Goal: Task Accomplishment & Management: Manage account settings

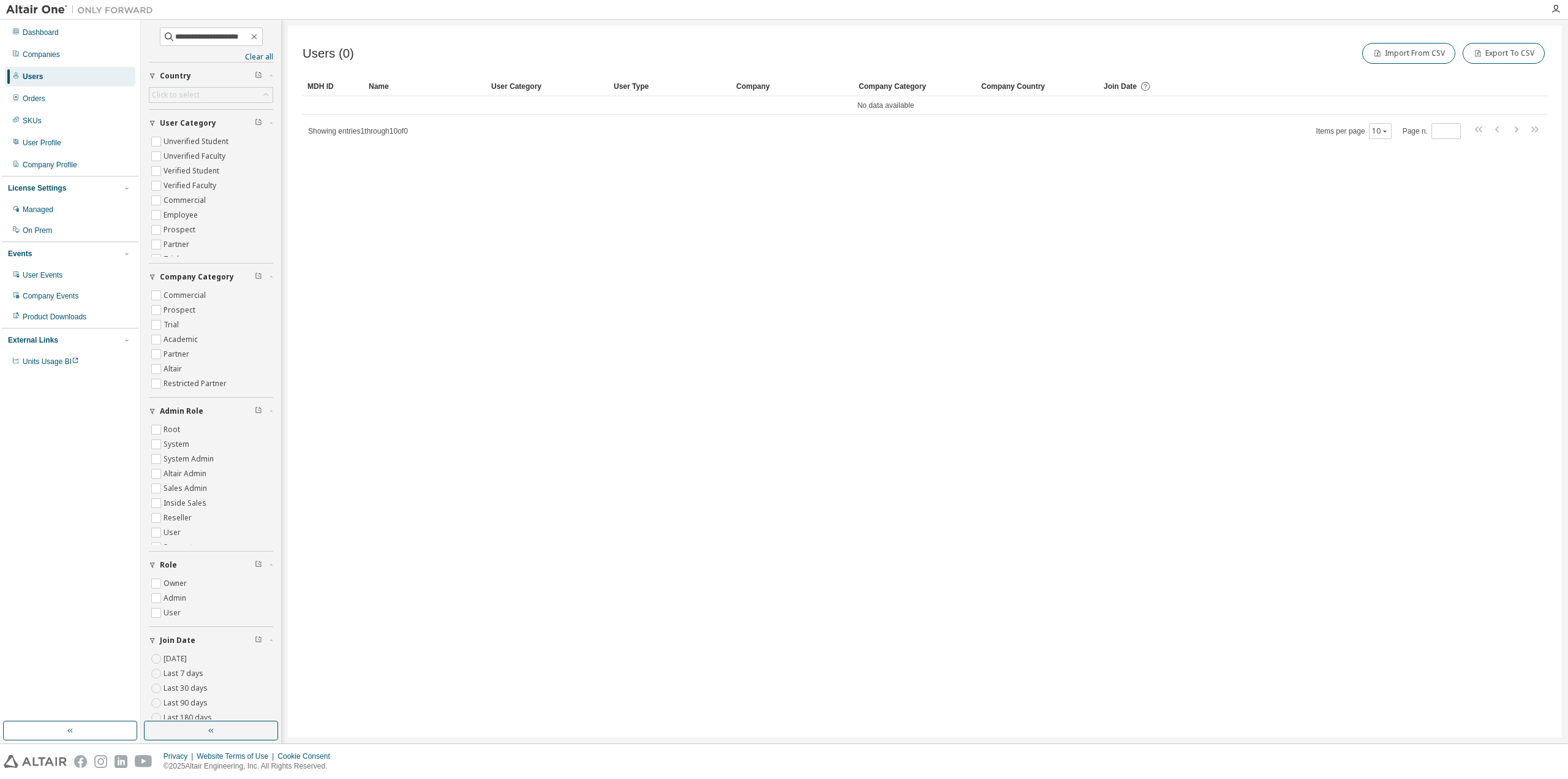
type input "**********"
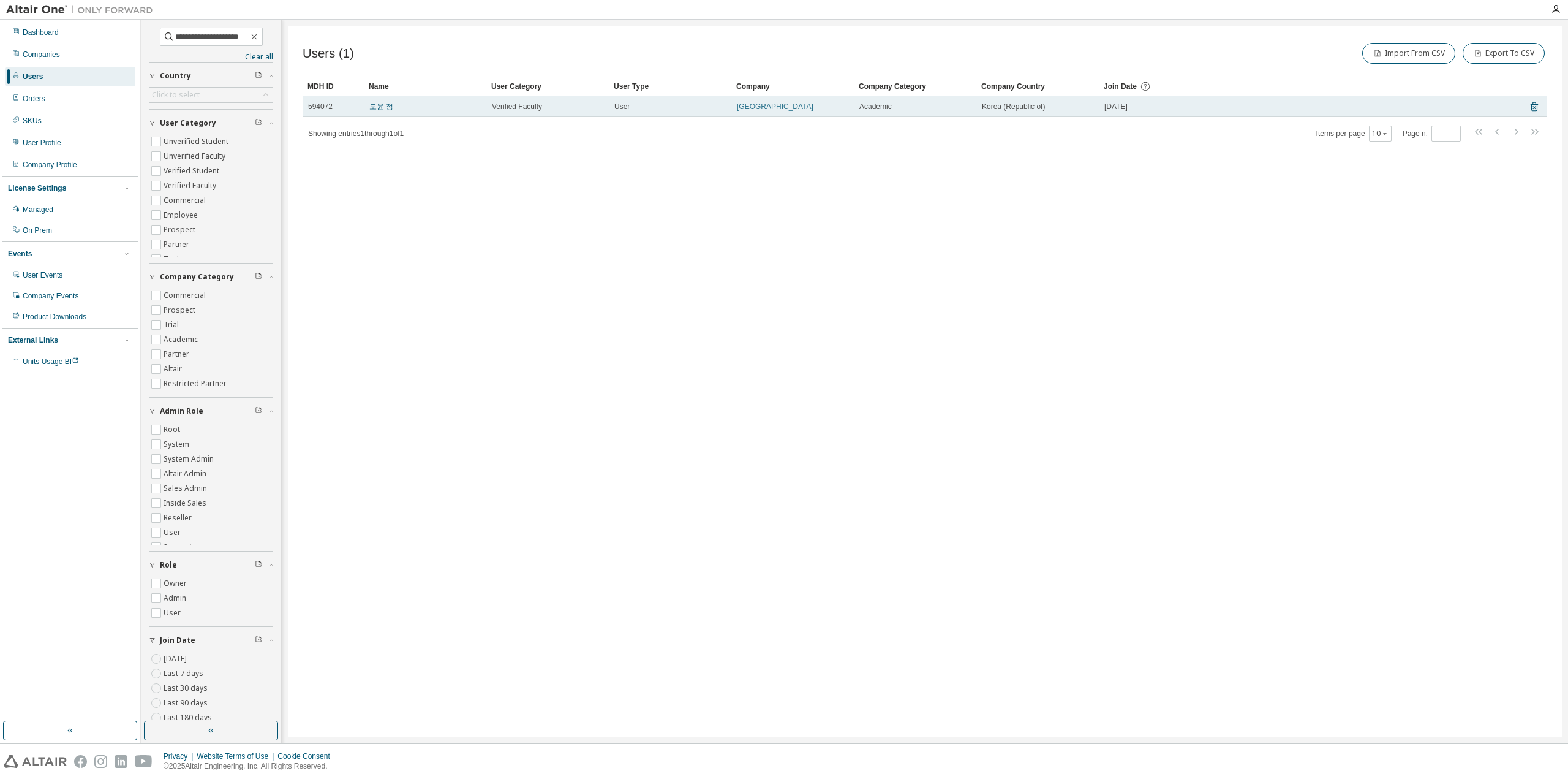
click at [772, 107] on link "[GEOGRAPHIC_DATA]" at bounding box center [775, 106] width 76 height 8
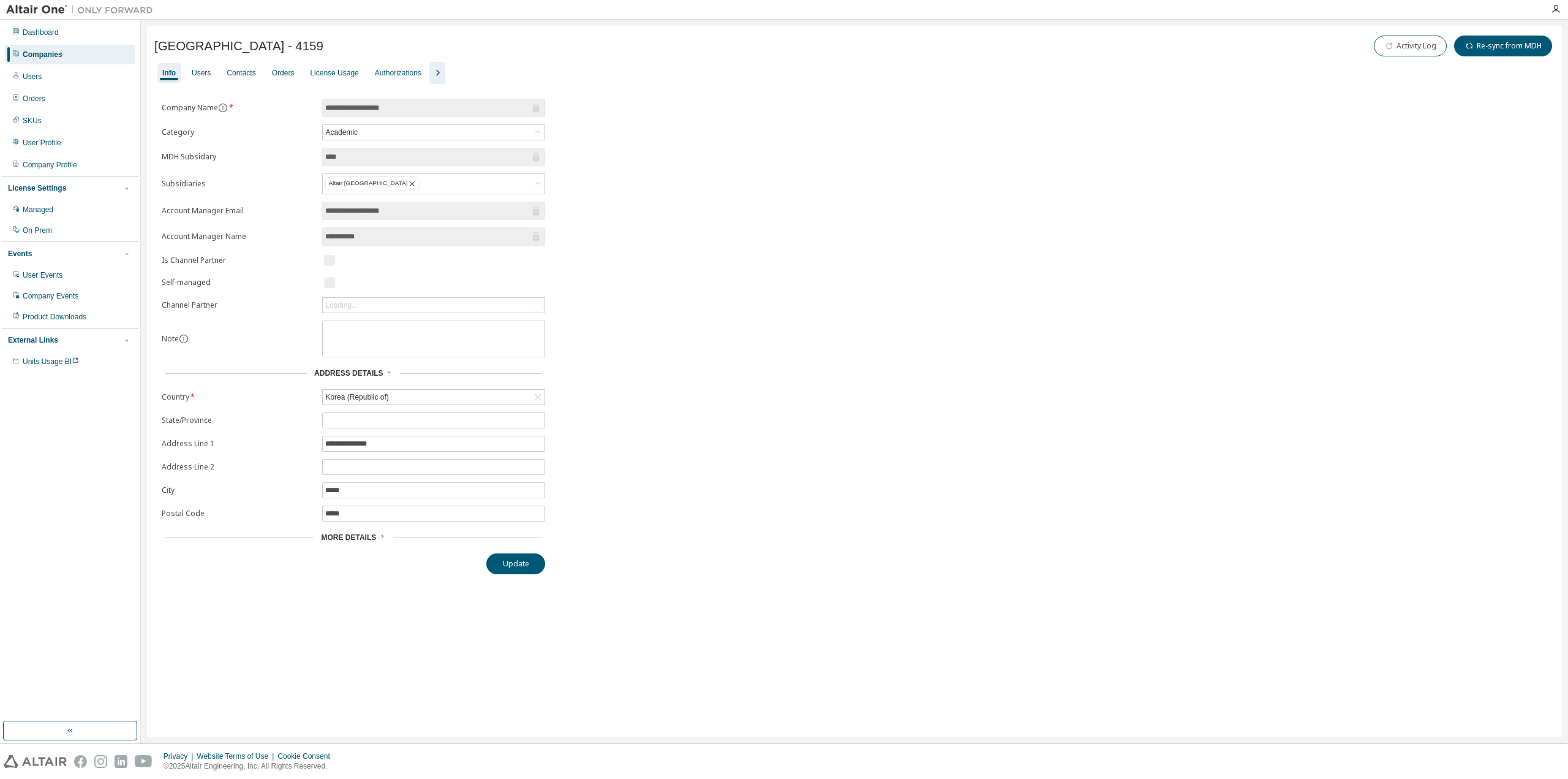
click at [437, 73] on icon "button" at bounding box center [437, 73] width 15 height 15
click at [527, 73] on div "Info Users Contacts Orders License Usage Authorizations License Priority Groups…" at bounding box center [855, 73] width 1401 height 22
click at [520, 73] on div "Groups" at bounding box center [515, 73] width 24 height 10
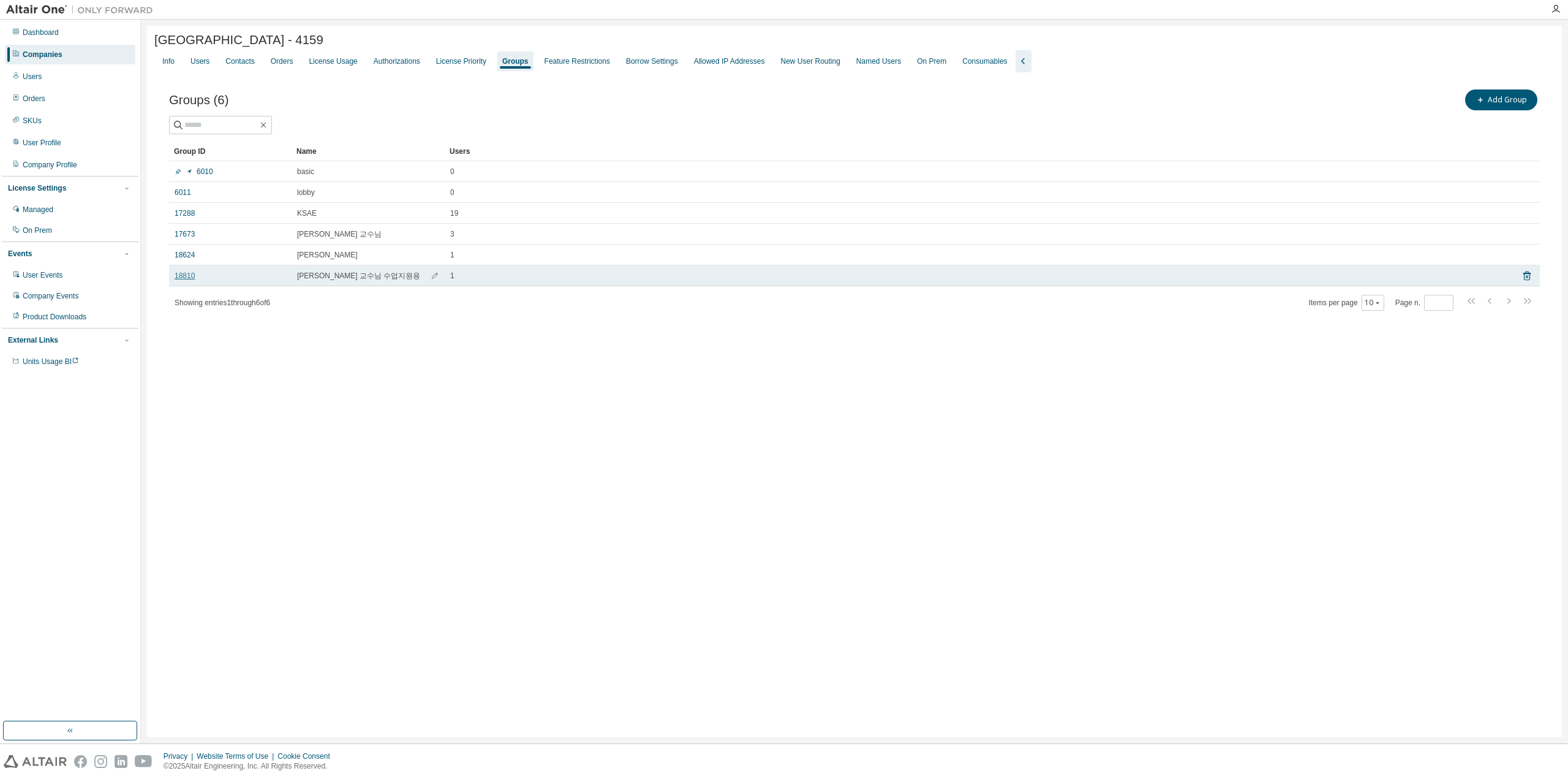
click at [178, 281] on link "18810" at bounding box center [185, 275] width 20 height 10
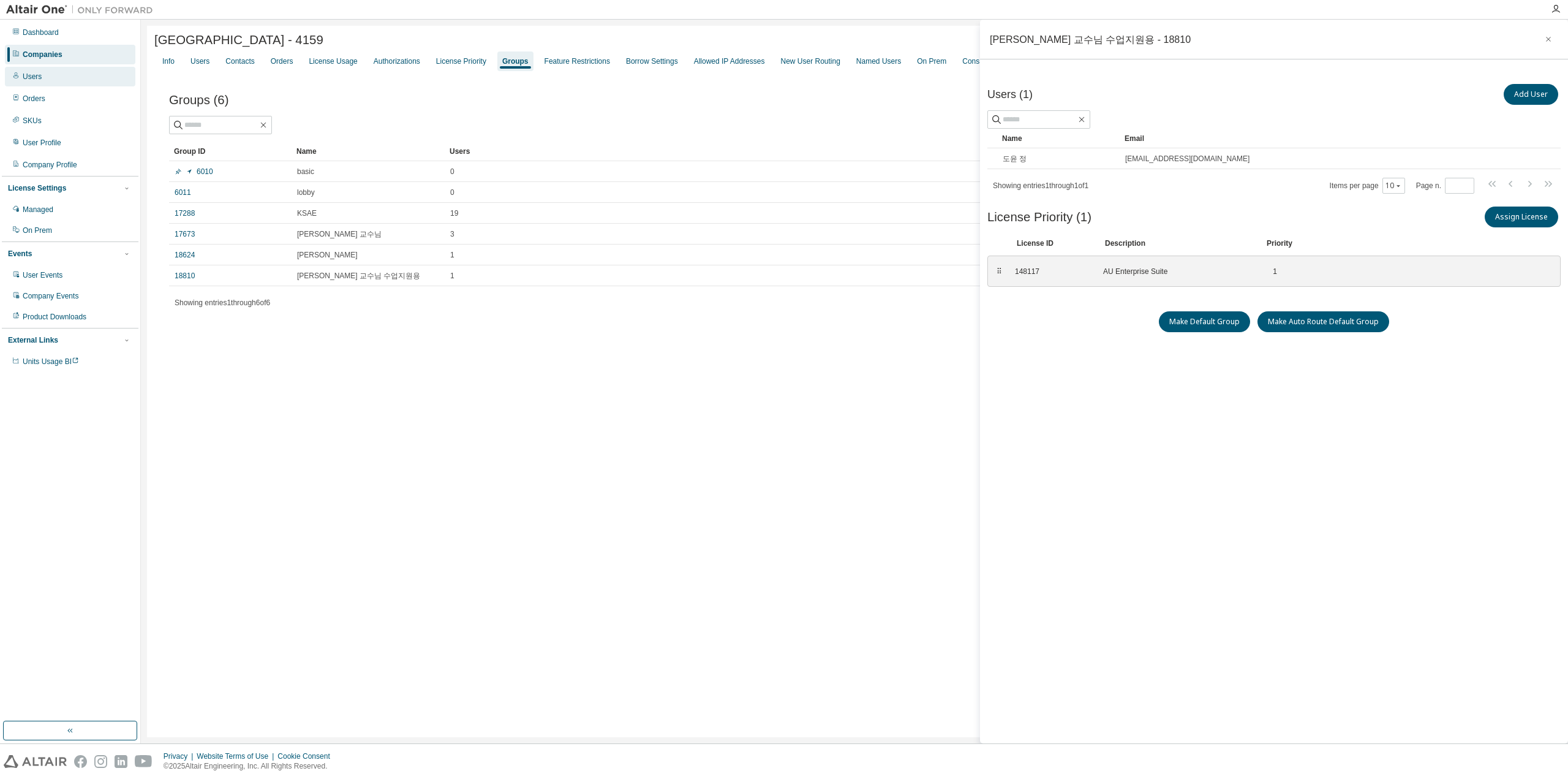
click at [52, 79] on div "Users" at bounding box center [70, 76] width 130 height 20
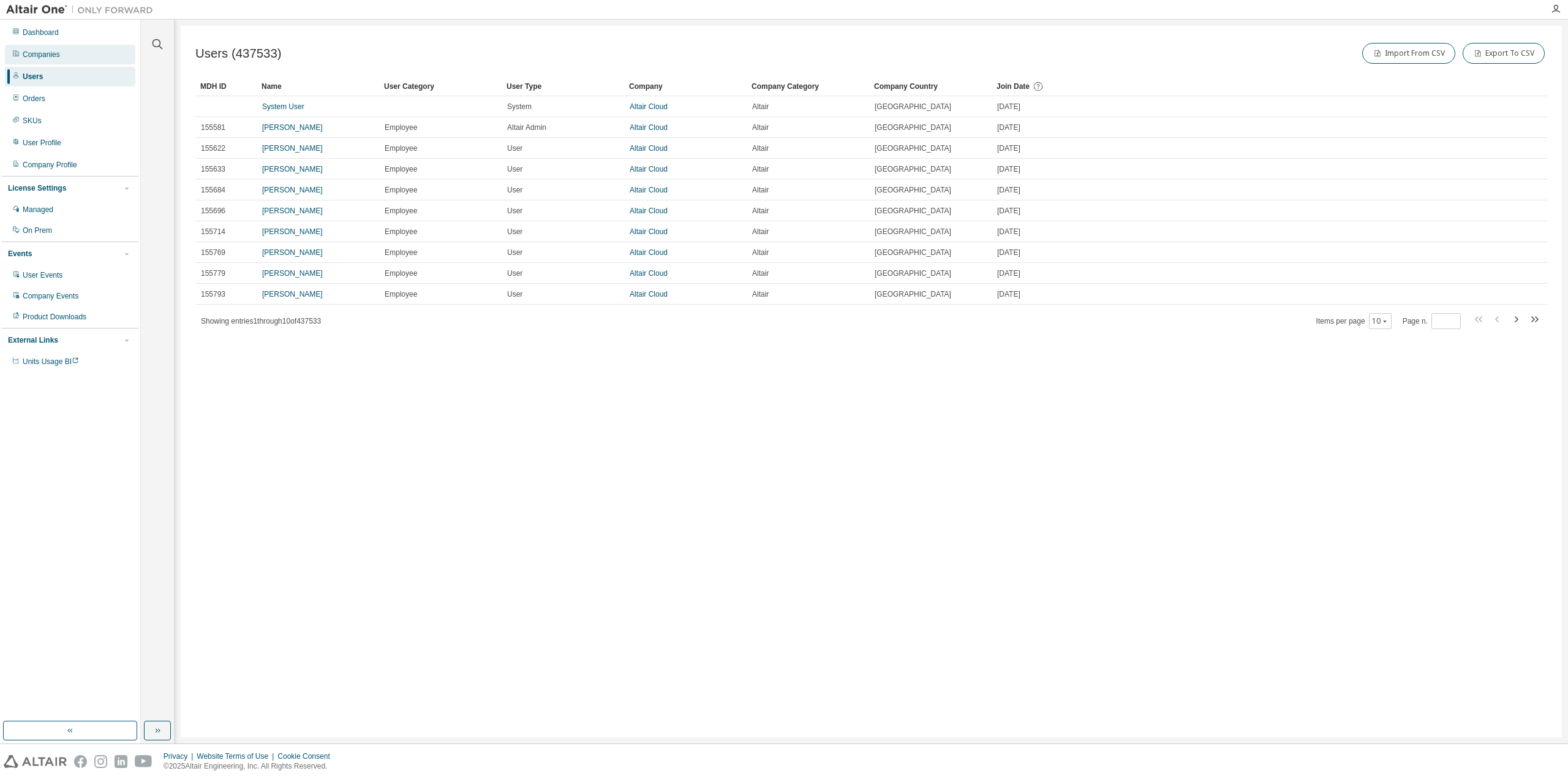
click at [87, 55] on div "Companies" at bounding box center [70, 54] width 130 height 20
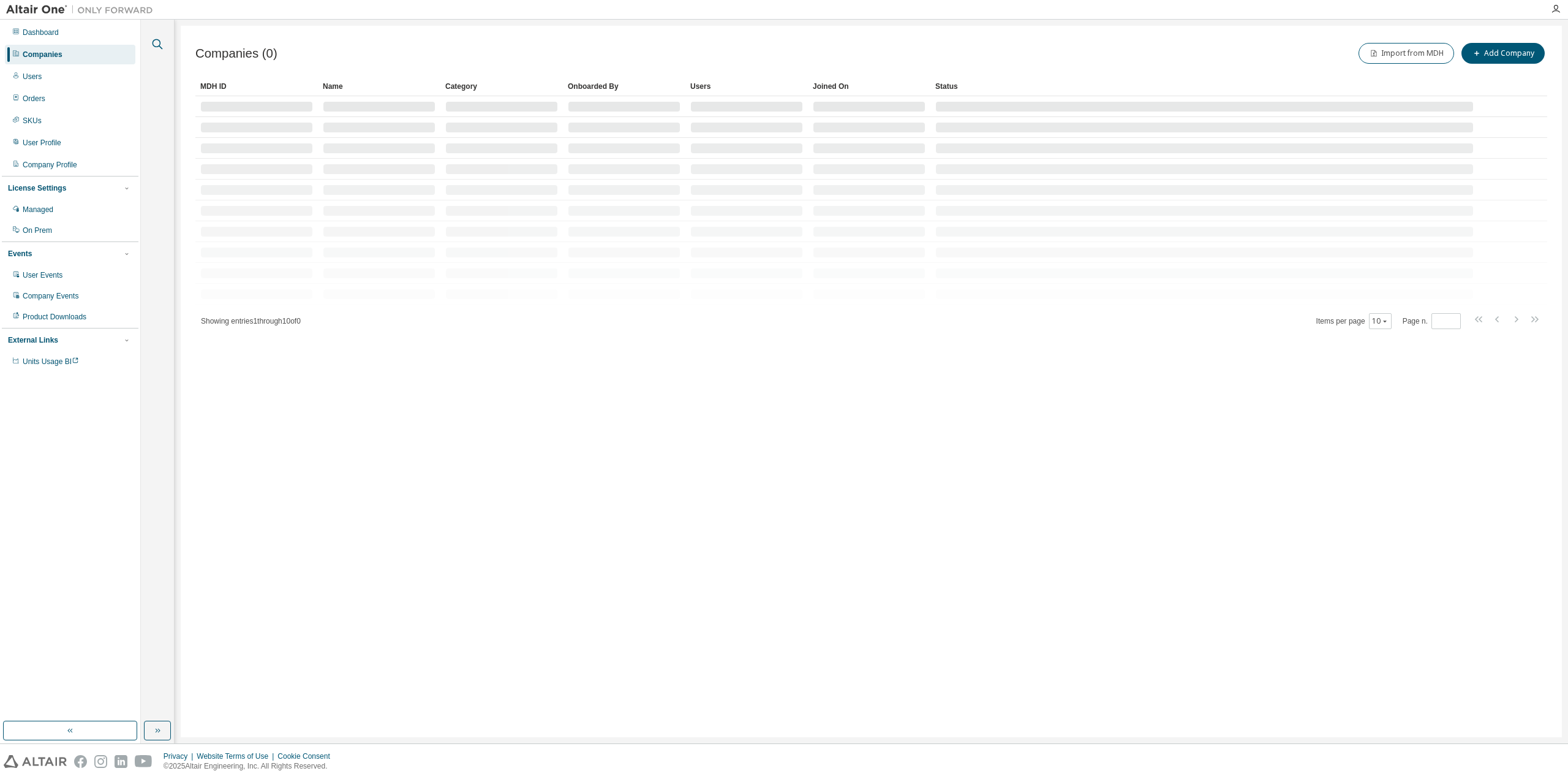
click at [156, 41] on icon "button" at bounding box center [157, 44] width 15 height 15
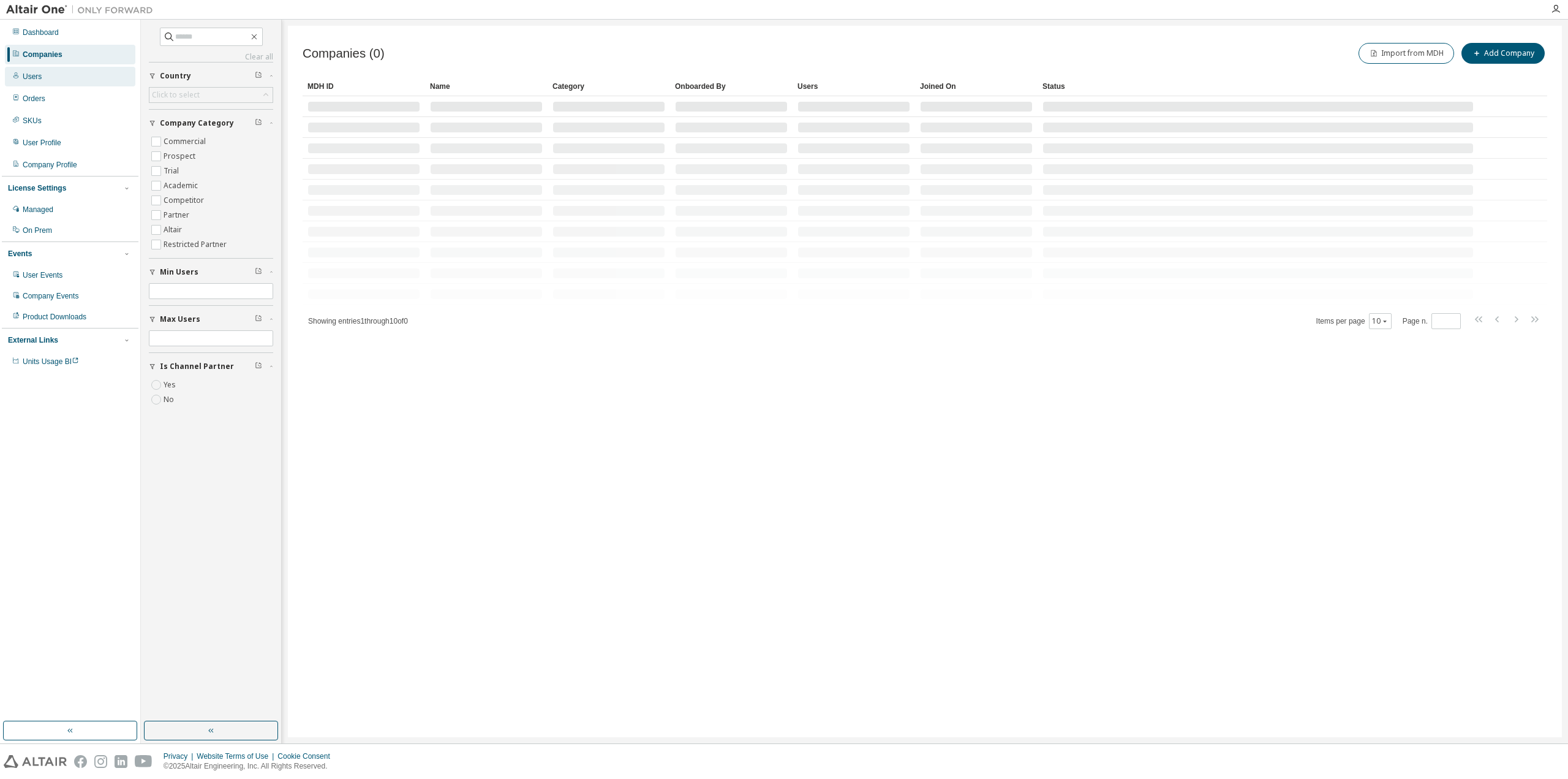
click at [75, 69] on div "Users" at bounding box center [70, 76] width 130 height 20
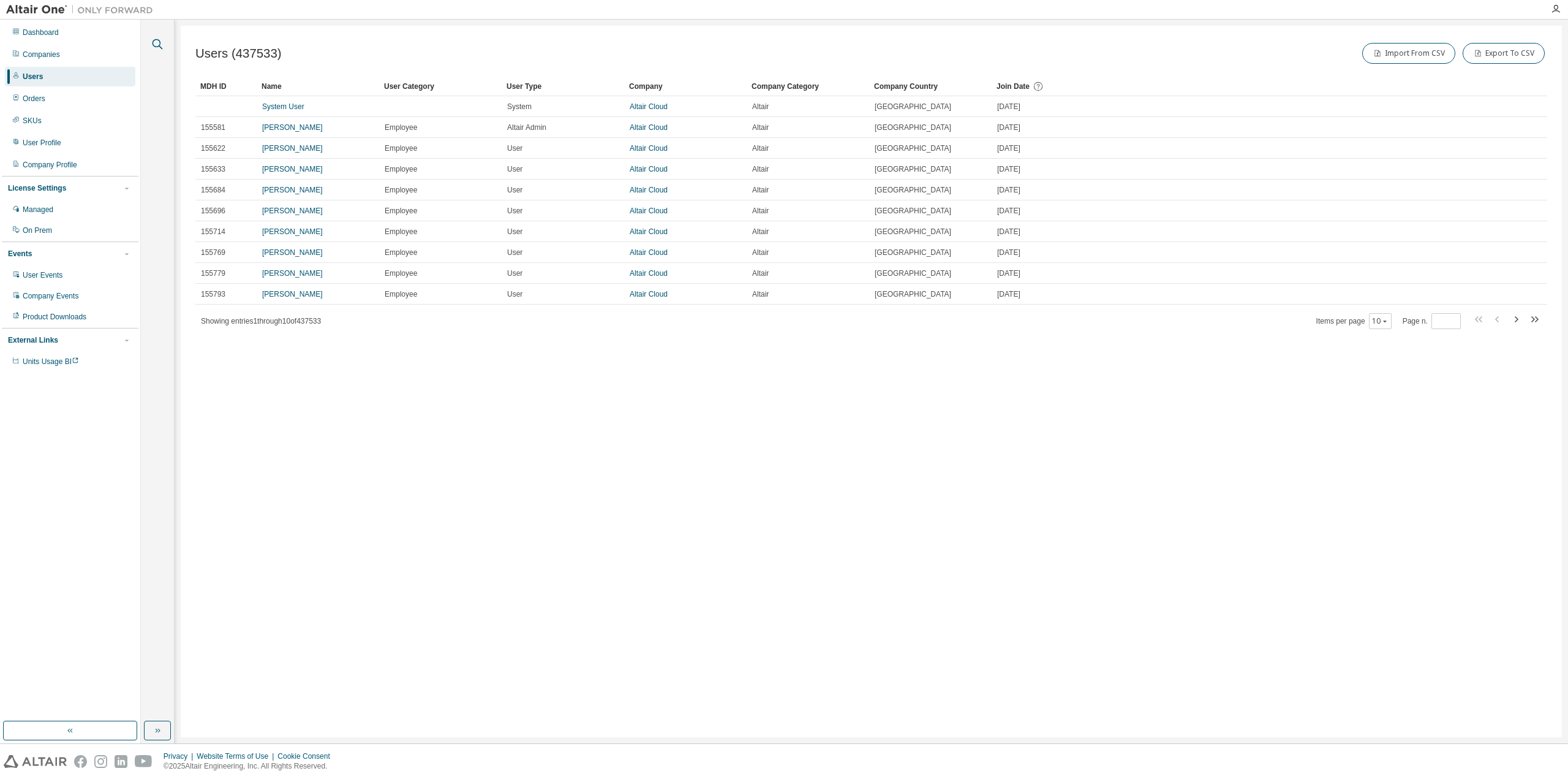
click at [153, 47] on icon "button" at bounding box center [157, 44] width 15 height 15
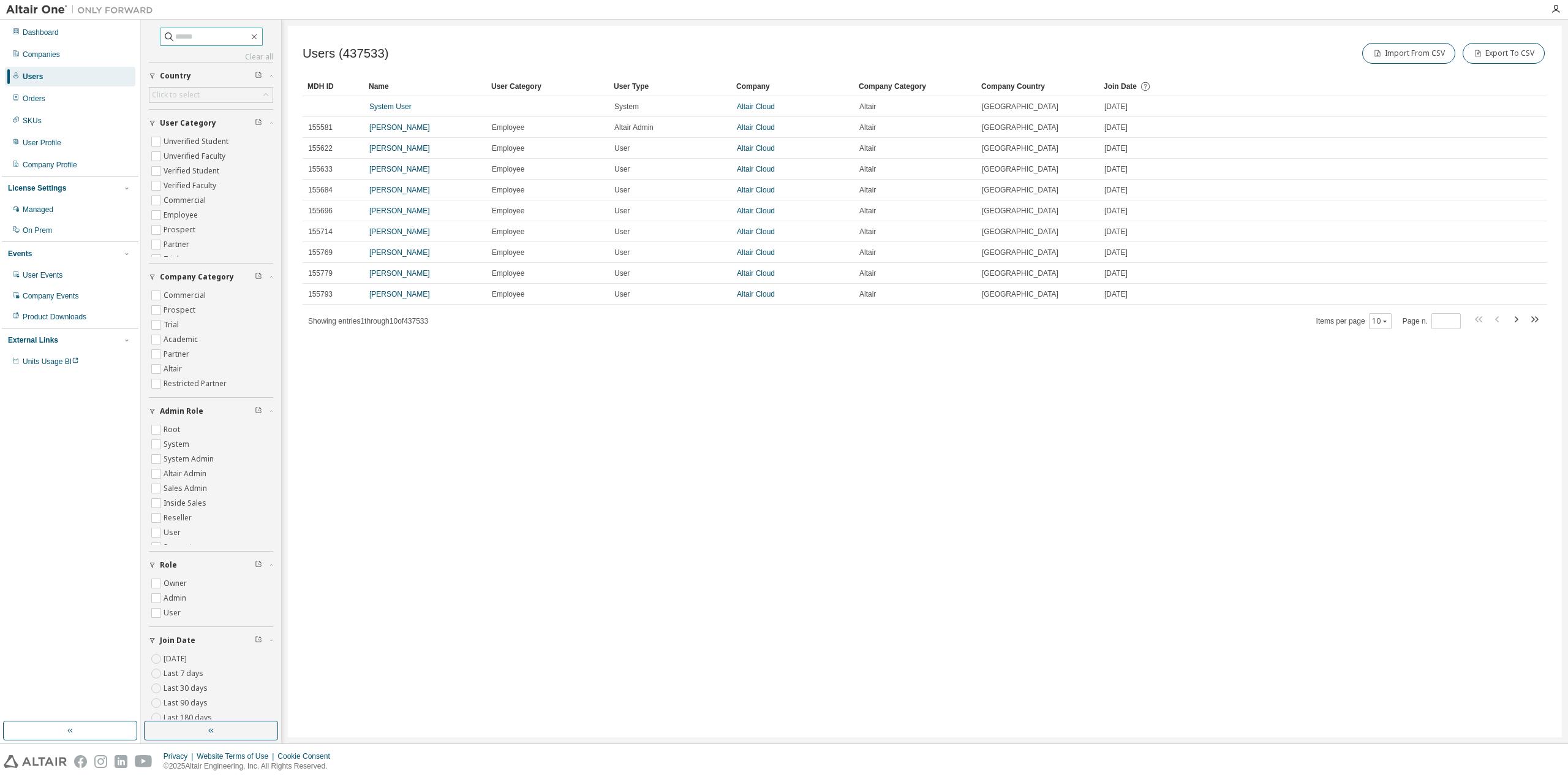
click at [211, 31] on input "text" at bounding box center [212, 36] width 74 height 12
paste input "**********"
type input "**********"
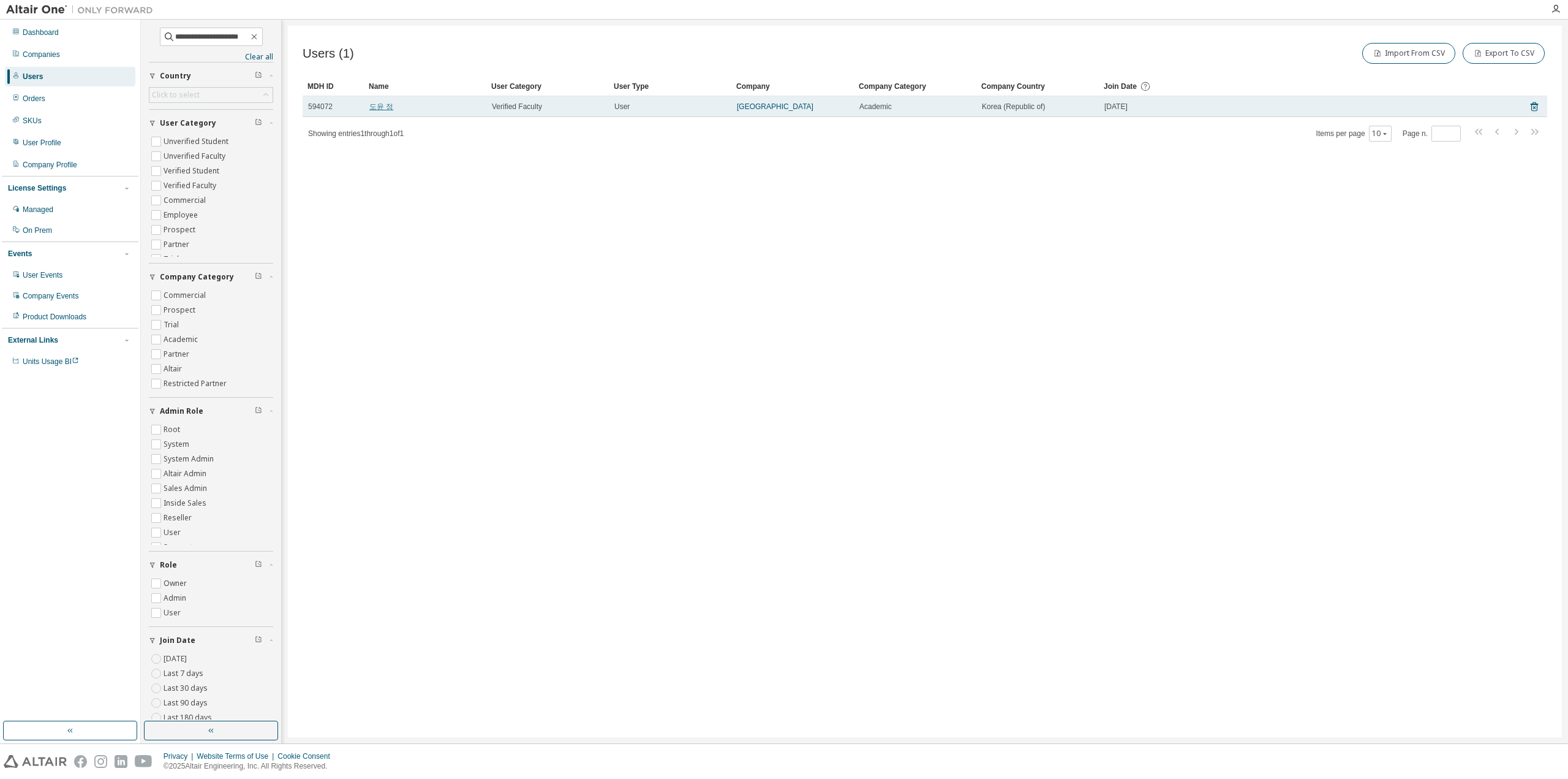
click at [384, 108] on link "도윤 정" at bounding box center [381, 106] width 24 height 8
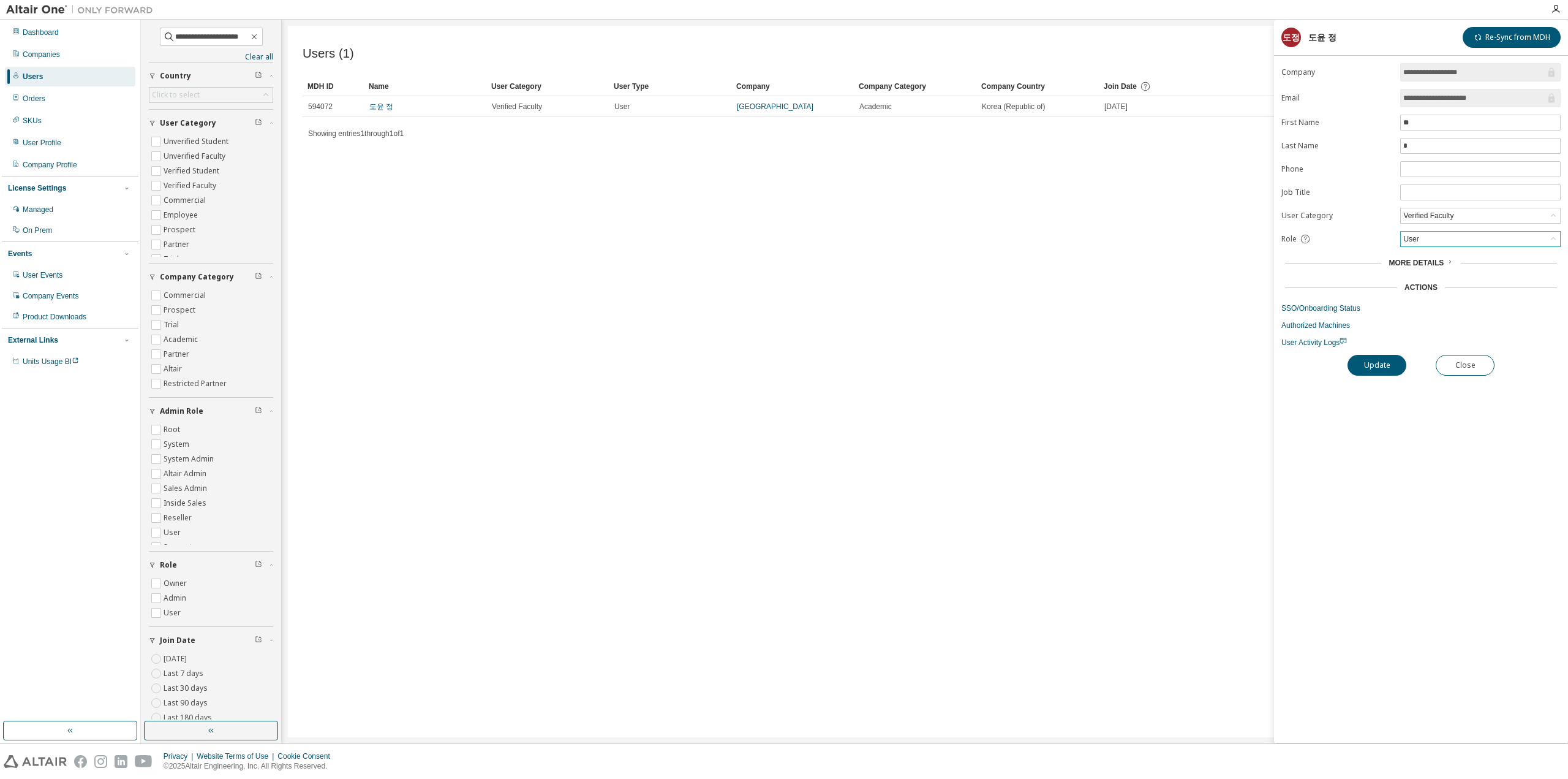
click at [1469, 241] on div "User" at bounding box center [1481, 239] width 159 height 15
click at [1466, 267] on li "Owner" at bounding box center [1480, 267] width 157 height 16
click at [1432, 232] on div "Owner" at bounding box center [1481, 239] width 159 height 15
click at [1431, 246] on li "Admin" at bounding box center [1480, 251] width 157 height 16
click at [1383, 360] on button "Update" at bounding box center [1377, 365] width 59 height 21
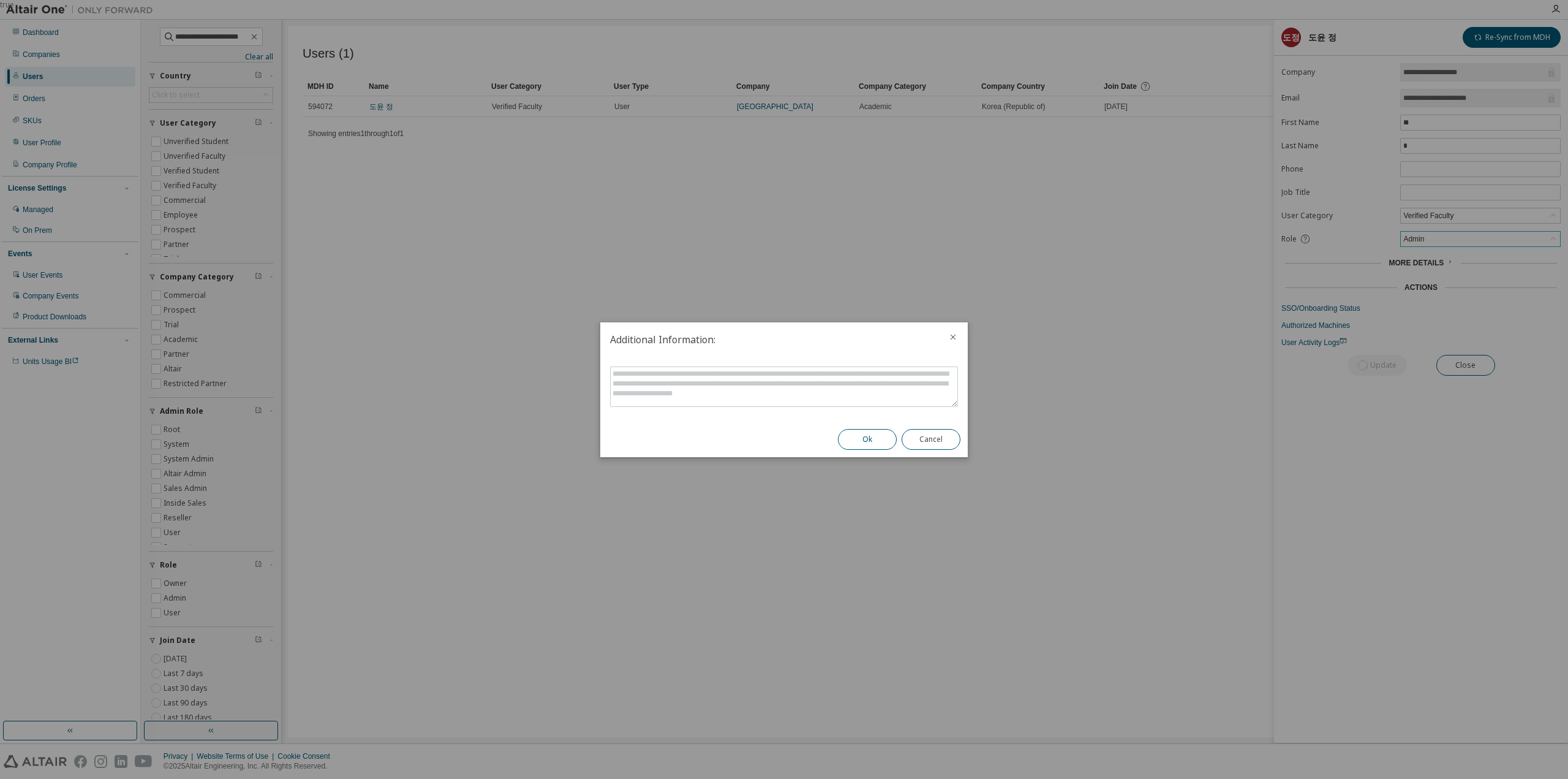
click at [881, 433] on button "Ok" at bounding box center [867, 439] width 59 height 21
